Goal: Complete application form

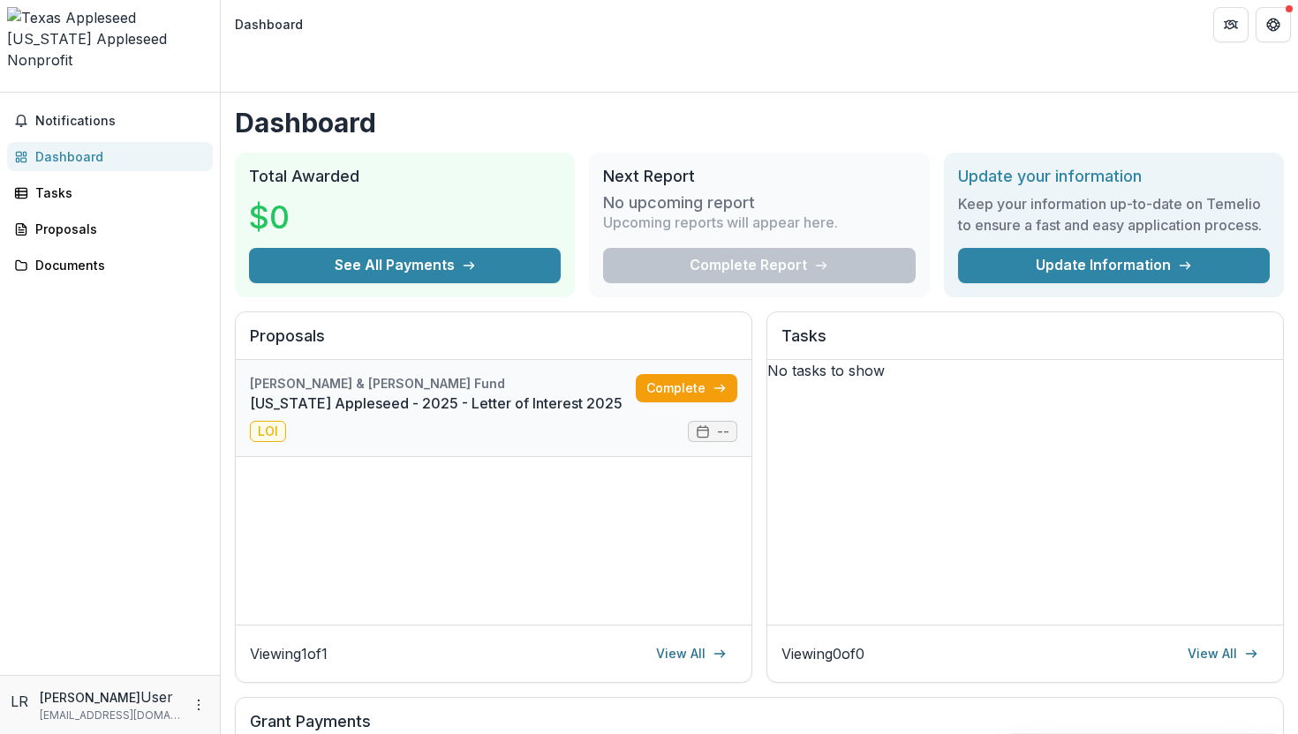
click at [436, 393] on link "[US_STATE] Appleseed - 2025 - Letter of Interest 2025" at bounding box center [443, 403] width 386 height 21
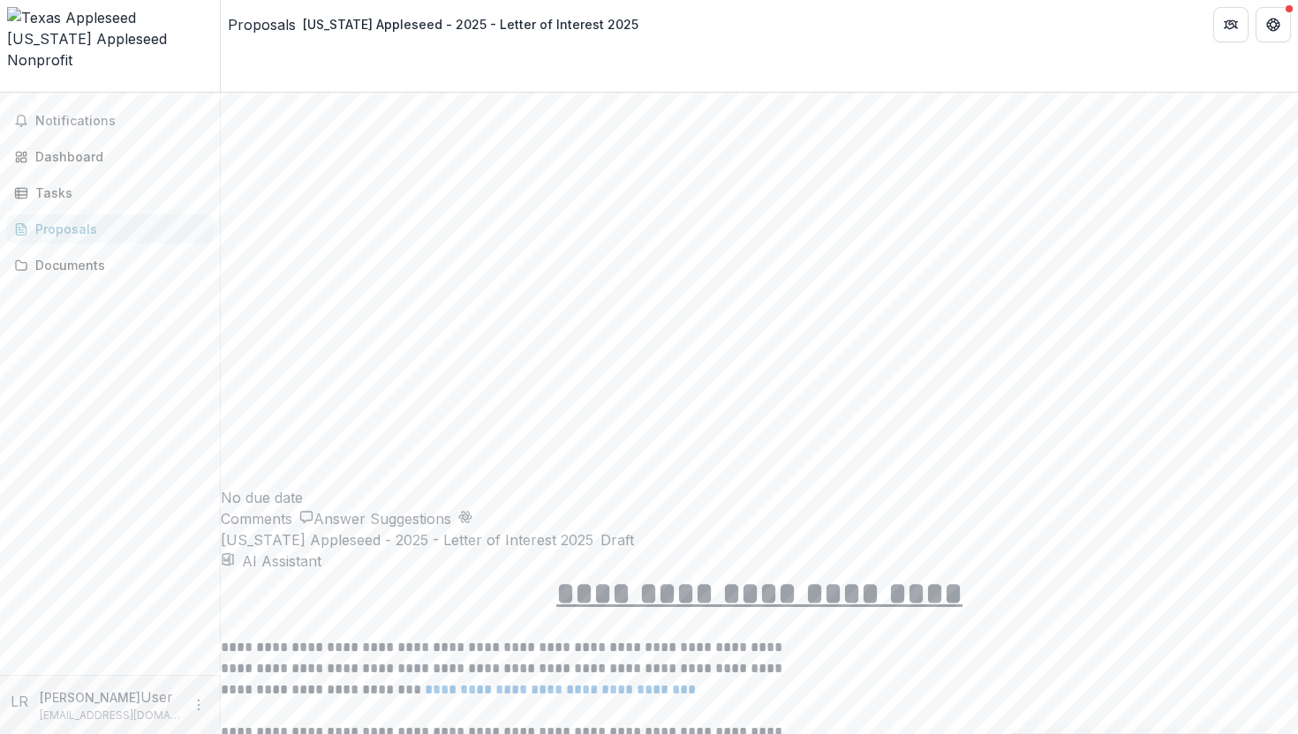
scroll to position [2881, 0]
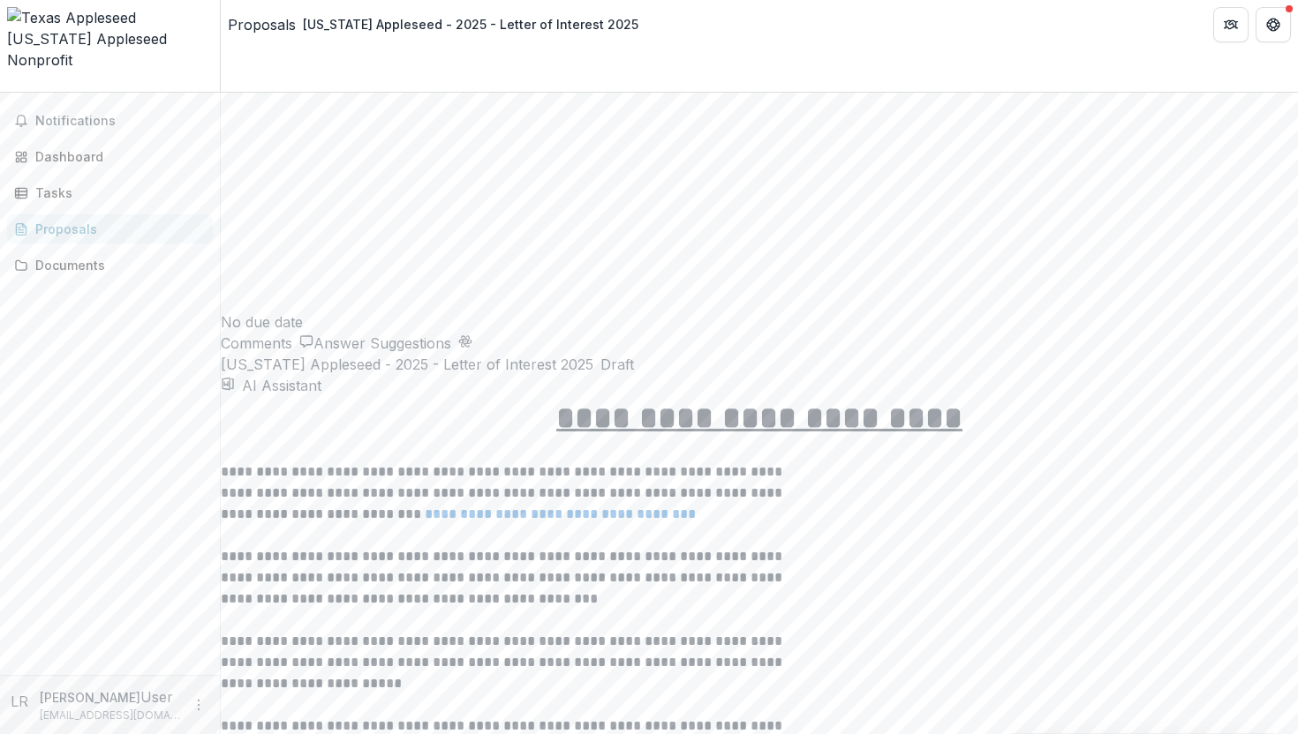
scroll to position [3019, 0]
